Goal: Task Accomplishment & Management: Complete application form

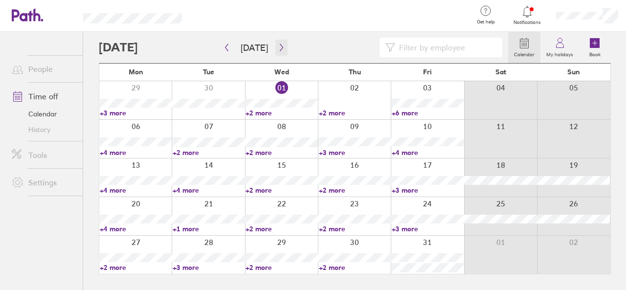
click at [278, 50] on icon "button" at bounding box center [281, 48] width 7 height 8
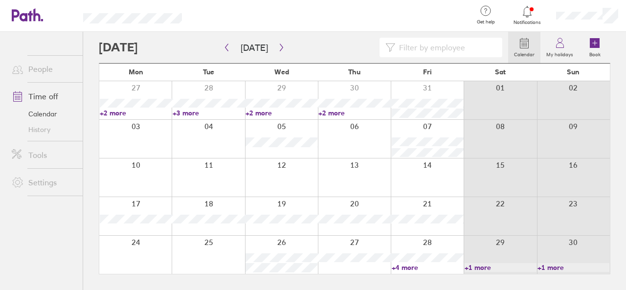
click at [421, 228] on div at bounding box center [427, 216] width 73 height 38
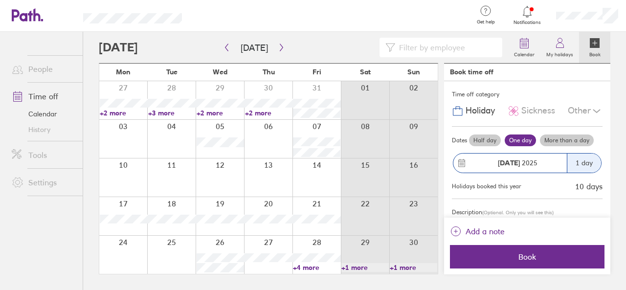
click at [596, 38] on icon at bounding box center [595, 43] width 12 height 12
click at [564, 136] on label "More than a day" at bounding box center [567, 140] width 54 height 12
click at [0, 0] on input "More than a day" at bounding box center [0, 0] width 0 height 0
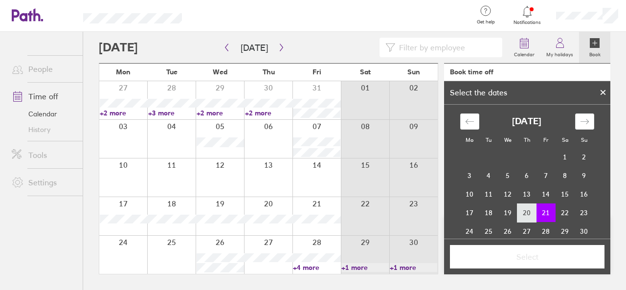
click at [524, 211] on td "20" at bounding box center [526, 212] width 19 height 19
click at [543, 212] on td "21" at bounding box center [545, 212] width 19 height 19
click at [541, 258] on span "Select" at bounding box center [527, 256] width 141 height 9
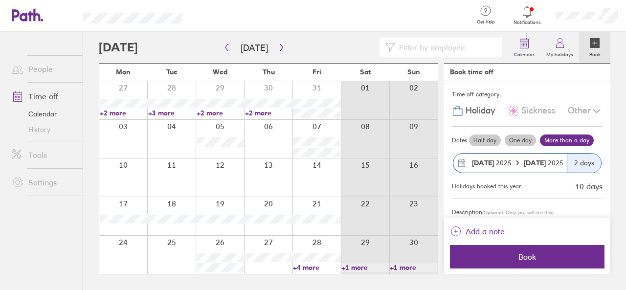
click at [315, 267] on link "+4 more" at bounding box center [316, 267] width 47 height 9
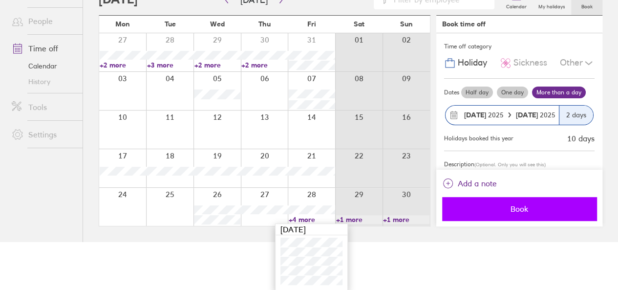
click at [527, 202] on button "Book" at bounding box center [519, 208] width 155 height 23
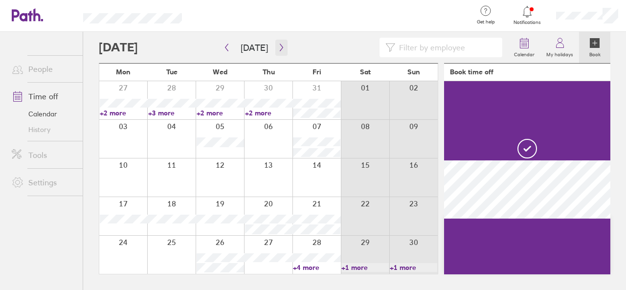
click at [280, 44] on icon "button" at bounding box center [281, 48] width 7 height 8
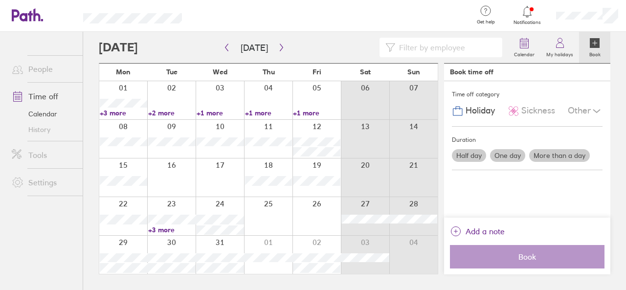
click at [163, 111] on link "+2 more" at bounding box center [171, 113] width 47 height 9
click at [229, 48] on icon "button" at bounding box center [226, 48] width 7 height 8
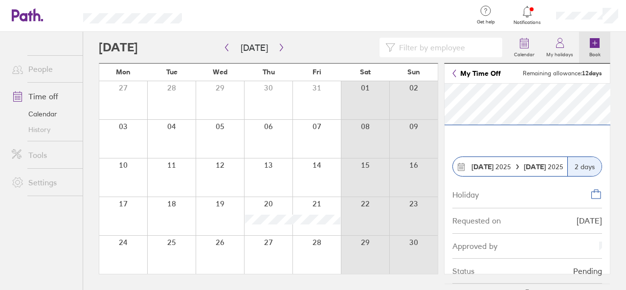
click at [599, 45] on icon at bounding box center [595, 43] width 10 height 10
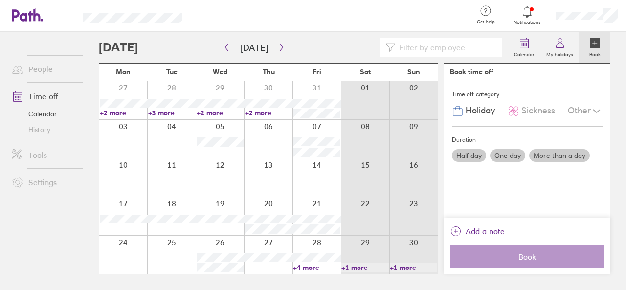
click at [221, 228] on div at bounding box center [220, 216] width 48 height 38
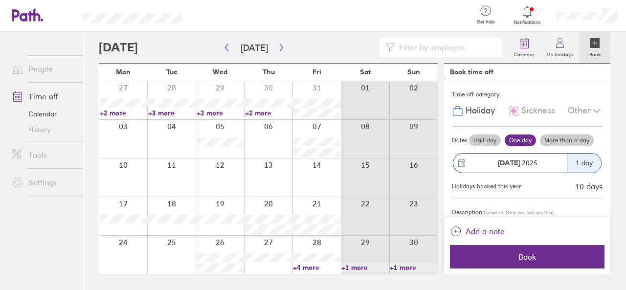
click at [510, 154] on div "[DATE]" at bounding box center [509, 163] width 113 height 19
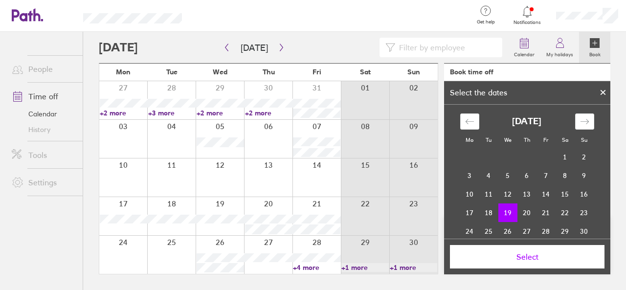
click at [499, 212] on td "19" at bounding box center [507, 212] width 19 height 19
click at [539, 266] on button "Select" at bounding box center [527, 256] width 155 height 23
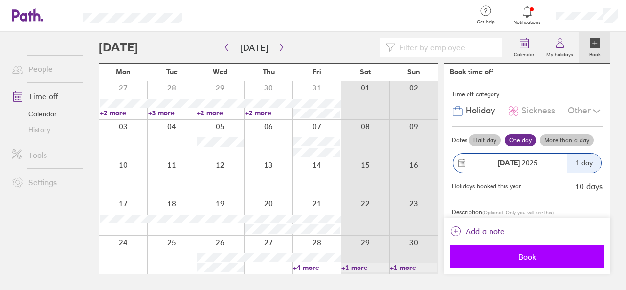
click at [514, 257] on span "Book" at bounding box center [527, 256] width 141 height 9
